Goal: Task Accomplishment & Management: Manage account settings

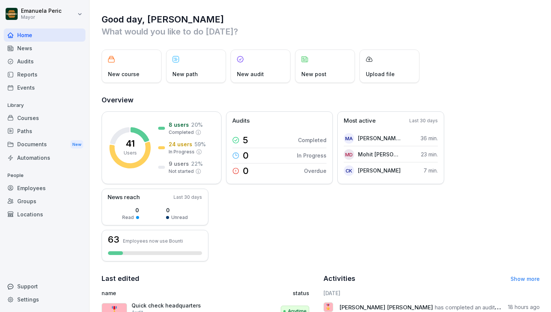
click at [36, 60] on div "Audits" at bounding box center [45, 61] width 82 height 13
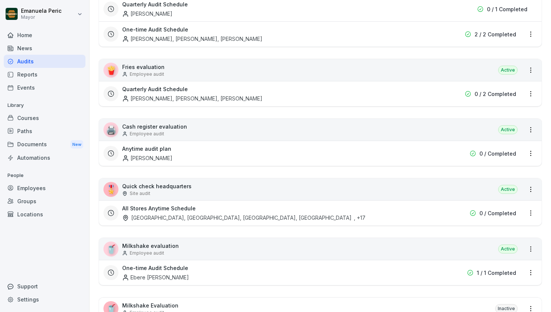
click at [306, 193] on div "🎖️ Quick check headquarters Site audit Active" at bounding box center [320, 189] width 443 height 22
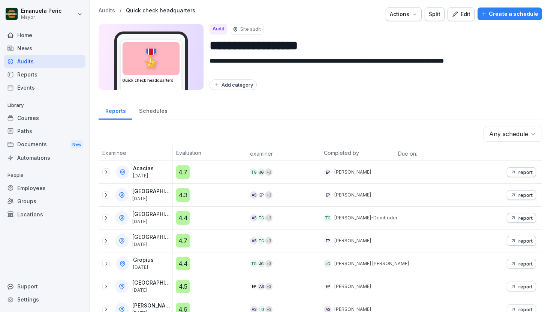
click at [461, 13] on font "Edit" at bounding box center [466, 14] width 10 height 6
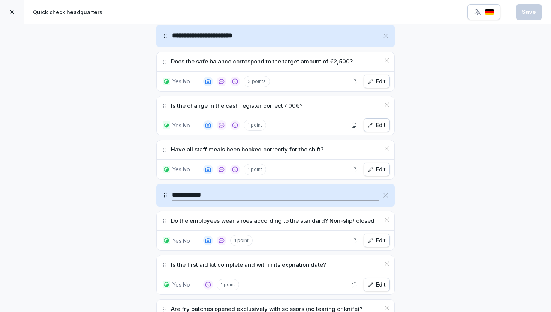
scroll to position [2769, 0]
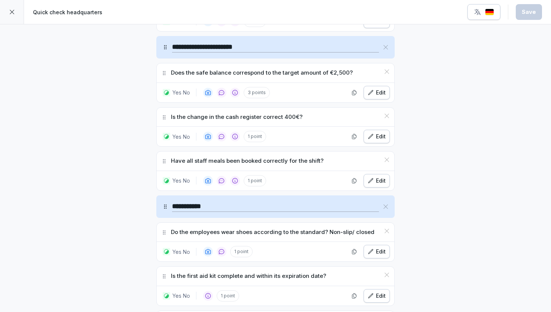
click at [480, 12] on icon "button" at bounding box center [477, 11] width 7 height 7
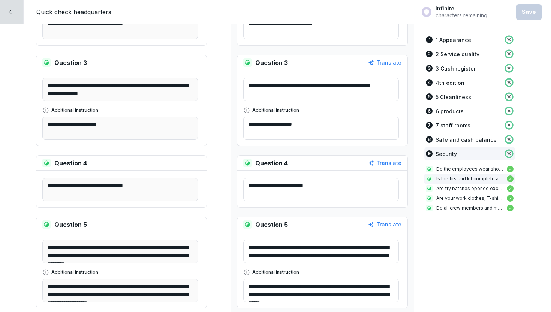
scroll to position [5914, 0]
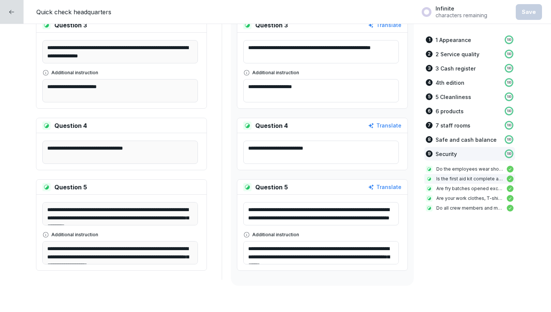
click at [10, 9] on icon at bounding box center [12, 12] width 6 height 6
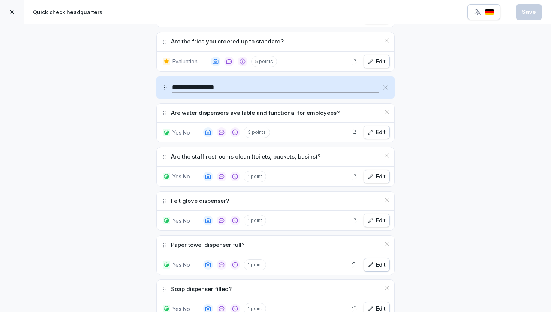
scroll to position [2523, 0]
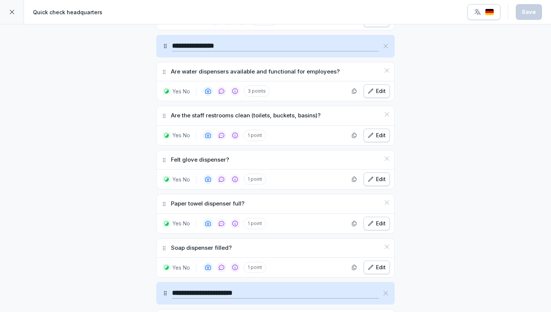
click at [376, 219] on font "Edit" at bounding box center [381, 223] width 10 height 8
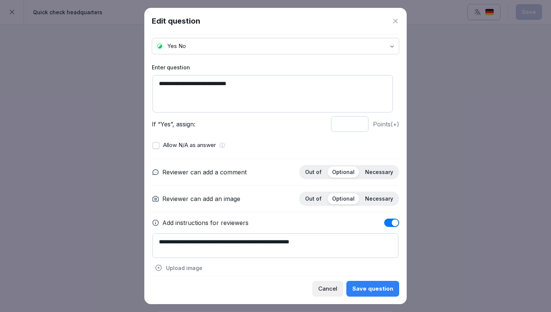
scroll to position [24, 0]
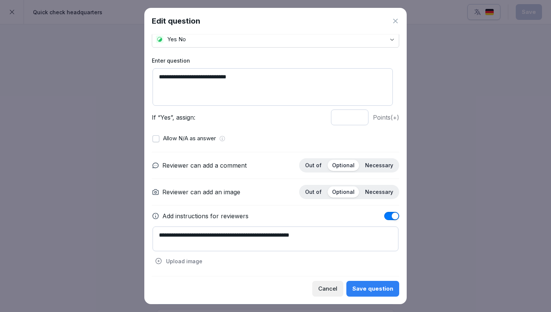
click at [323, 292] on font "Cancel" at bounding box center [327, 288] width 19 height 7
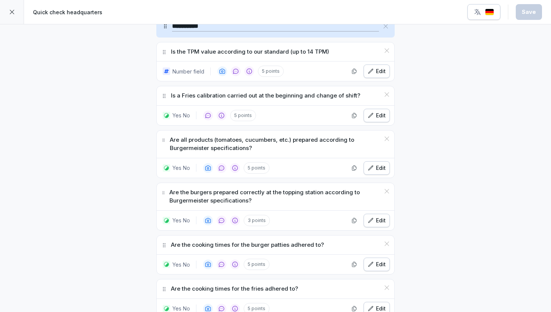
scroll to position [1873, 0]
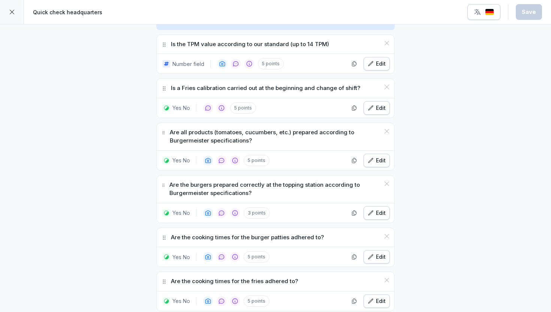
click at [377, 105] on font "Edit" at bounding box center [381, 108] width 10 height 6
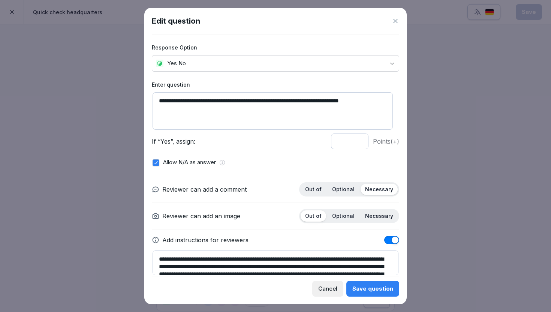
click at [337, 289] on font "Cancel" at bounding box center [327, 288] width 19 height 7
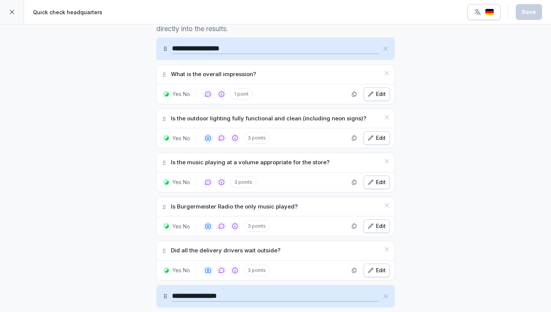
scroll to position [237, 0]
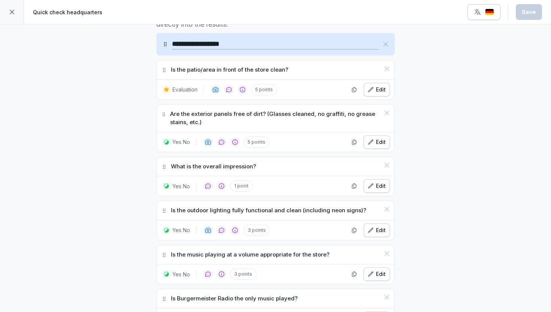
scroll to position [230, 0]
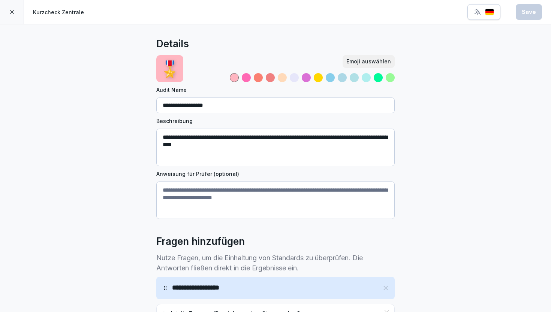
click at [12, 13] on icon at bounding box center [12, 12] width 6 height 6
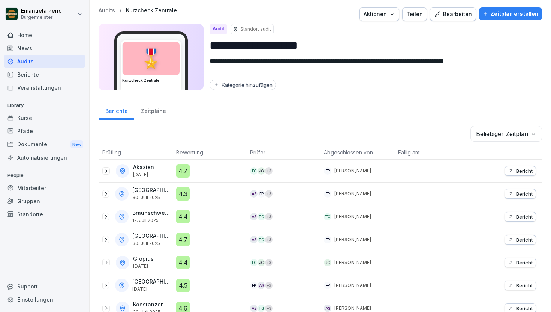
click at [60, 63] on div "Audits" at bounding box center [45, 61] width 82 height 13
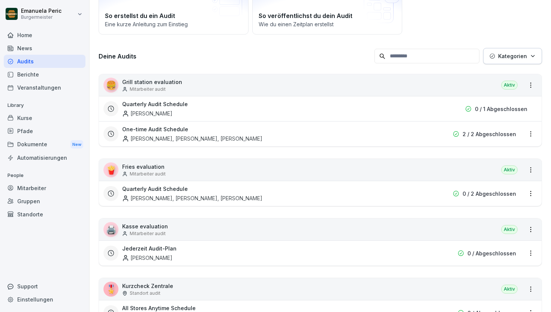
scroll to position [193, 0]
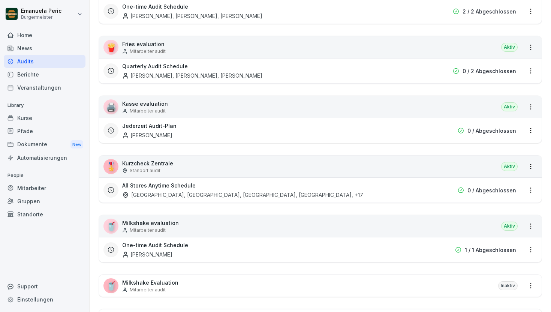
click at [246, 168] on div "🎖️ Kurzcheck Zentrale Standort audit Aktiv" at bounding box center [320, 167] width 443 height 22
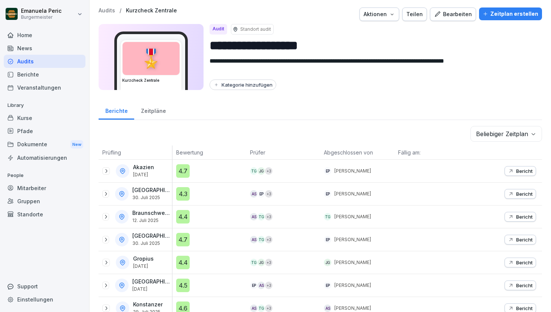
click at [448, 14] on div "Bearbeiten" at bounding box center [453, 14] width 38 height 8
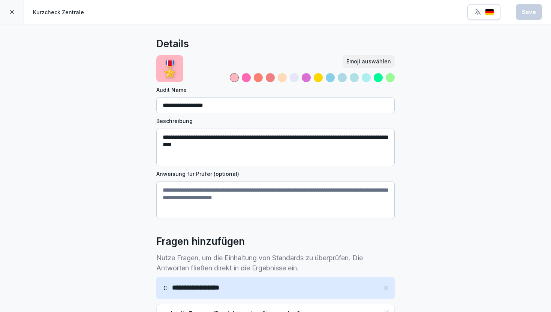
click at [487, 12] on img "button" at bounding box center [489, 12] width 9 height 7
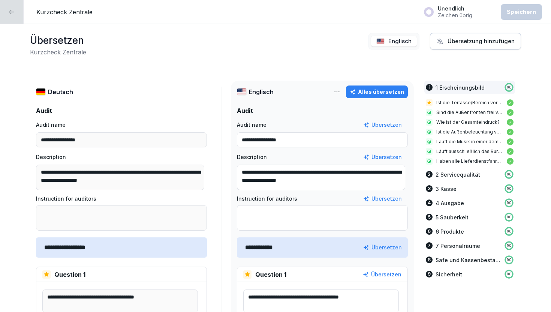
click at [490, 15] on button "Unendlich Zeichen übrig" at bounding box center [457, 11] width 74 height 19
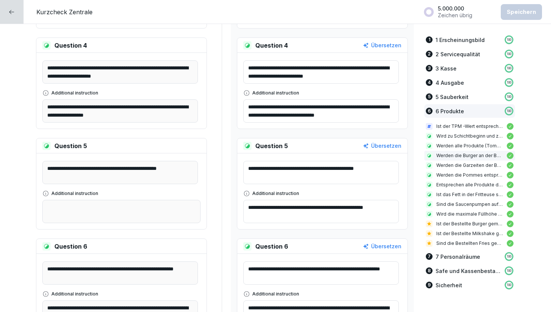
scroll to position [3924, 0]
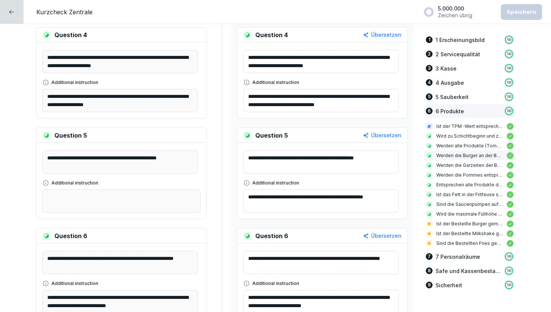
click at [379, 138] on div "Übersetzen" at bounding box center [382, 135] width 39 height 8
type textarea "**********"
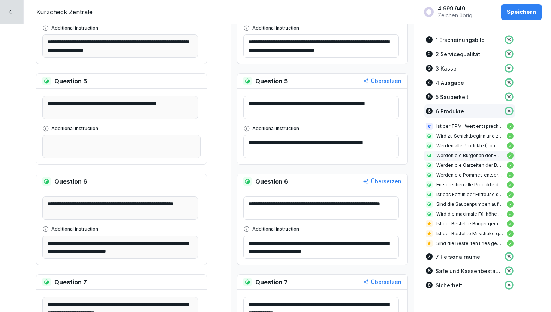
scroll to position [4015, 0]
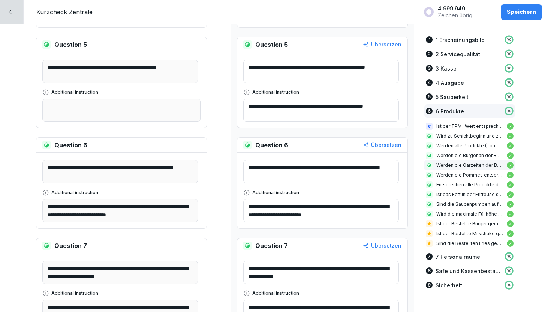
click at [377, 144] on div "Übersetzen" at bounding box center [382, 145] width 39 height 8
type textarea "**********"
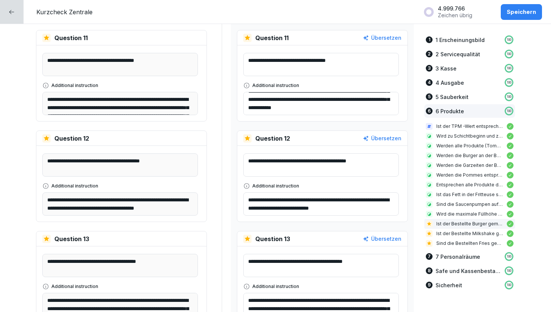
scroll to position [4587, 0]
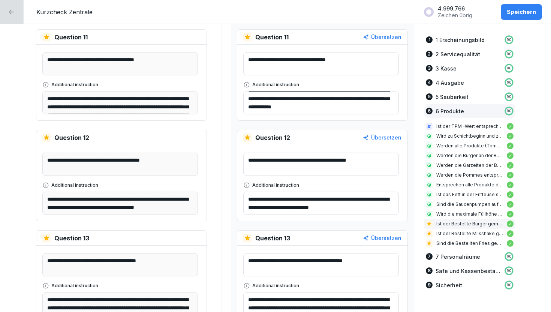
click at [381, 137] on div "Übersetzen" at bounding box center [382, 137] width 39 height 8
type textarea "**********"
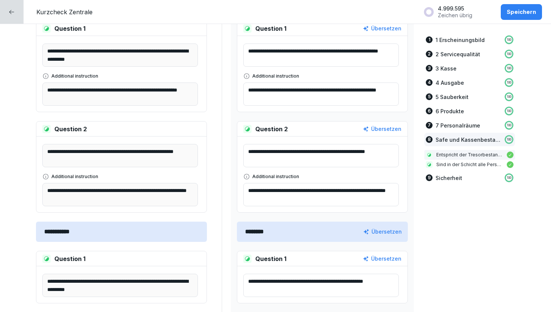
scroll to position [5308, 0]
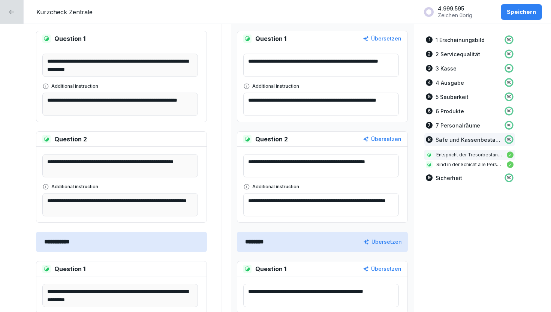
click at [385, 38] on div "Übersetzen" at bounding box center [382, 38] width 39 height 8
click at [329, 69] on textarea "**********" at bounding box center [321, 65] width 156 height 23
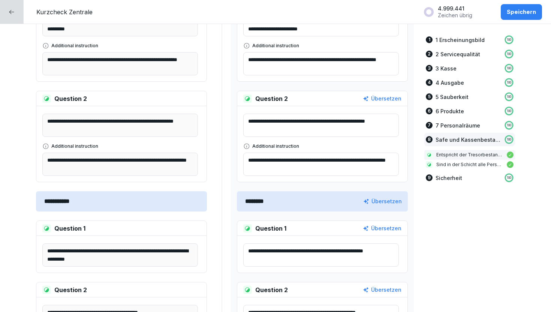
scroll to position [0, 0]
type textarea "**********"
click at [523, 10] on div "Speichern" at bounding box center [521, 12] width 29 height 8
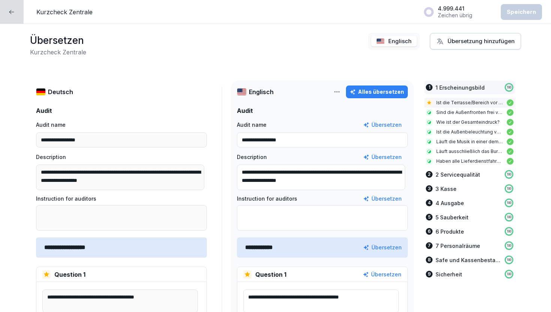
click at [9, 11] on icon at bounding box center [12, 12] width 6 height 6
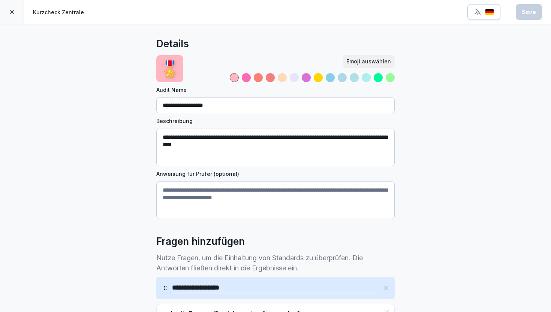
click at [10, 9] on icon at bounding box center [12, 12] width 6 height 6
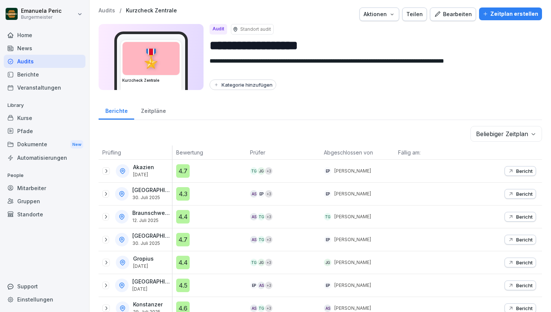
click at [32, 60] on div "Audits" at bounding box center [45, 61] width 82 height 13
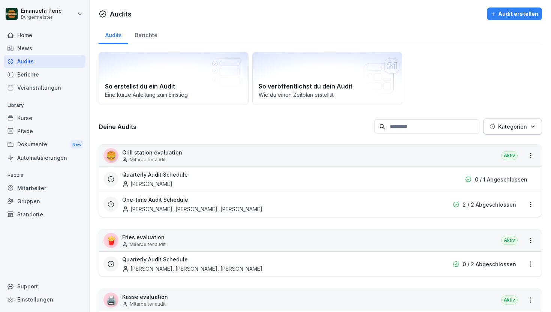
click at [31, 52] on div "News" at bounding box center [45, 48] width 82 height 13
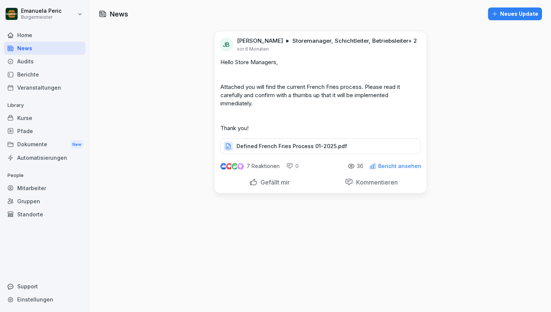
click at [41, 39] on div "Home" at bounding box center [45, 34] width 82 height 13
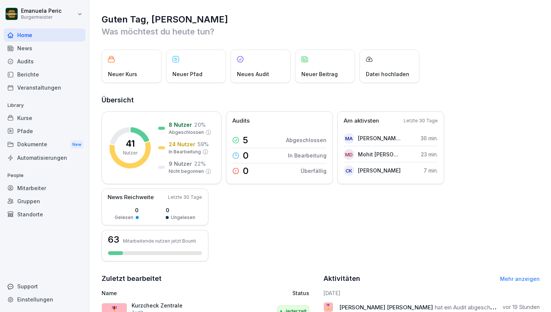
click at [51, 61] on div "Audits" at bounding box center [45, 61] width 82 height 13
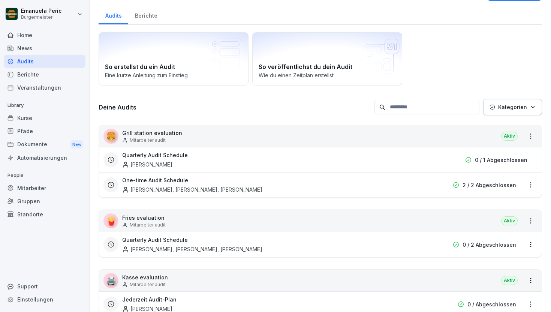
scroll to position [20, 0]
